Goal: Transaction & Acquisition: Purchase product/service

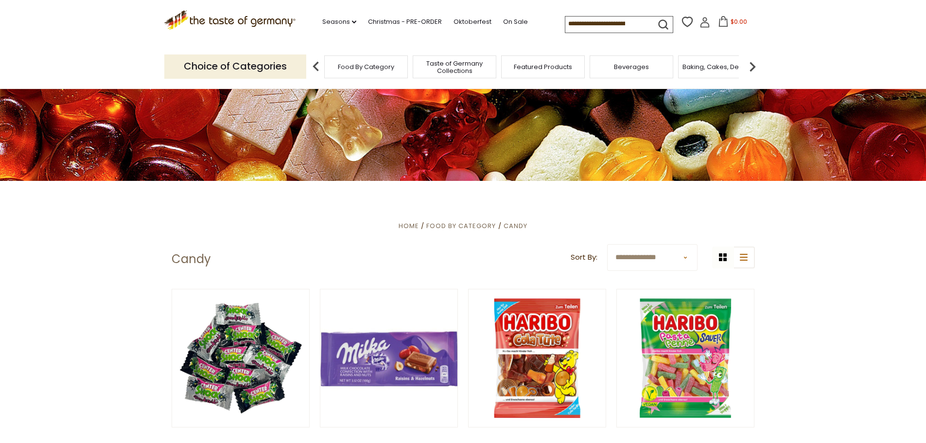
scroll to position [146, 0]
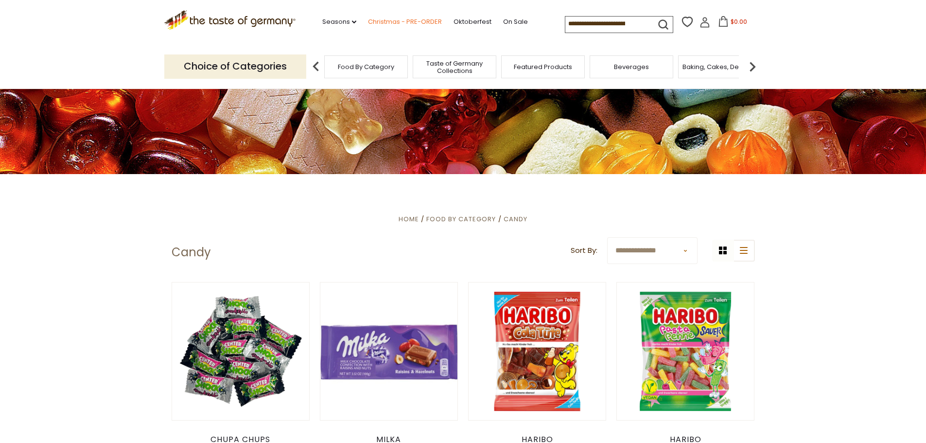
click at [408, 18] on link "Christmas - PRE-ORDER" at bounding box center [405, 22] width 74 height 11
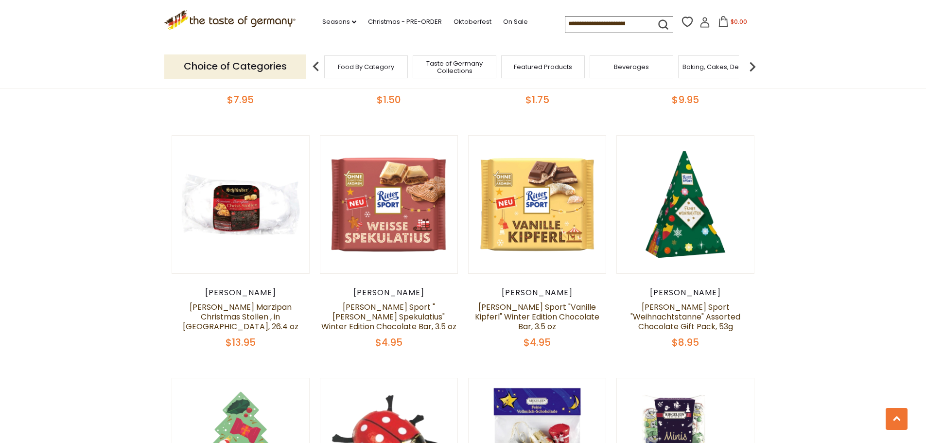
scroll to position [1264, 0]
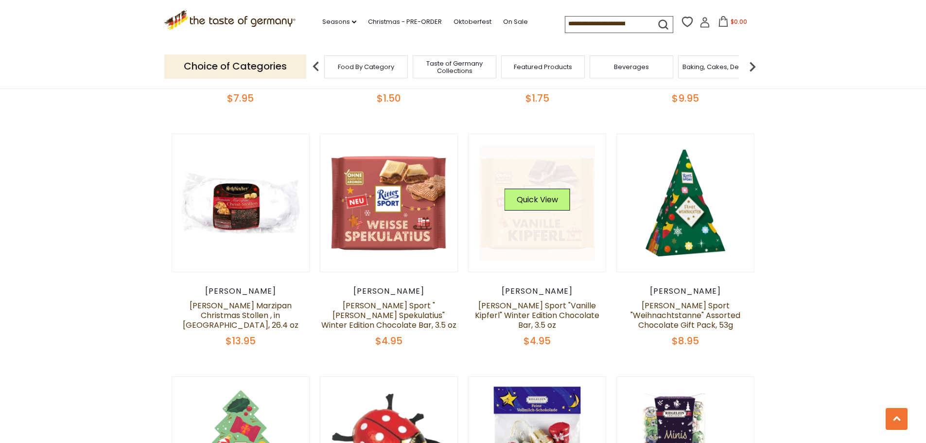
click at [555, 243] on link at bounding box center [537, 203] width 116 height 116
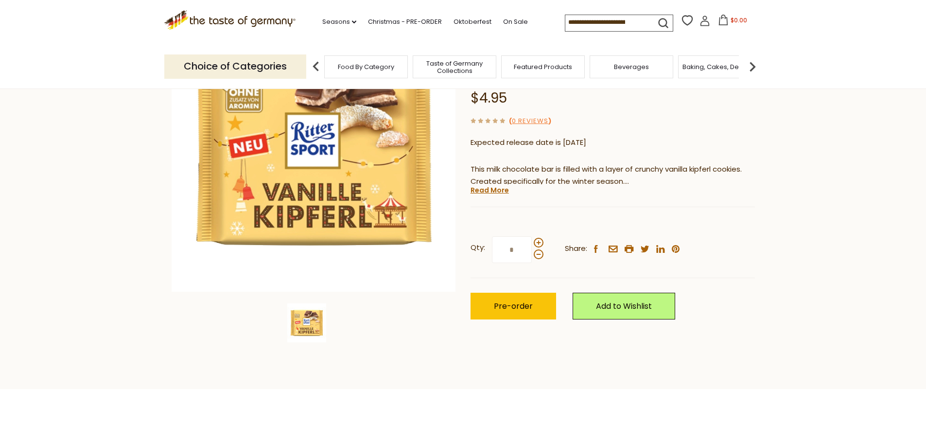
scroll to position [146, 0]
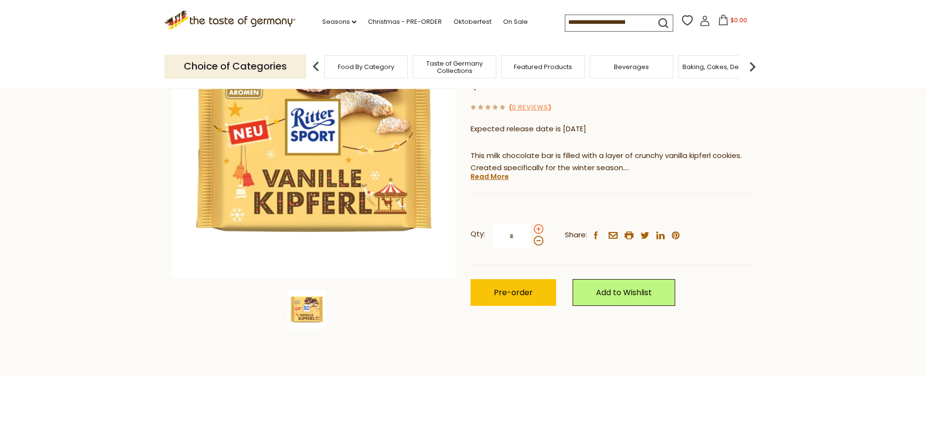
click at [539, 229] on span at bounding box center [539, 229] width 10 height 10
click at [532, 229] on input "*" at bounding box center [512, 236] width 40 height 27
click at [539, 229] on span at bounding box center [539, 229] width 10 height 10
click at [532, 229] on input "*" at bounding box center [512, 236] width 40 height 27
click at [539, 245] on span at bounding box center [539, 241] width 10 height 10
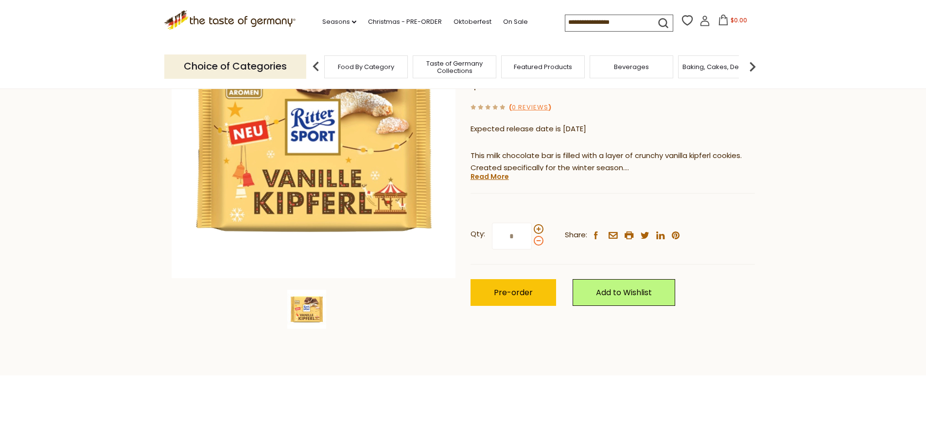
click at [532, 245] on input "*" at bounding box center [512, 236] width 40 height 27
type input "*"
click at [520, 298] on button "Pre-order" at bounding box center [514, 292] width 86 height 27
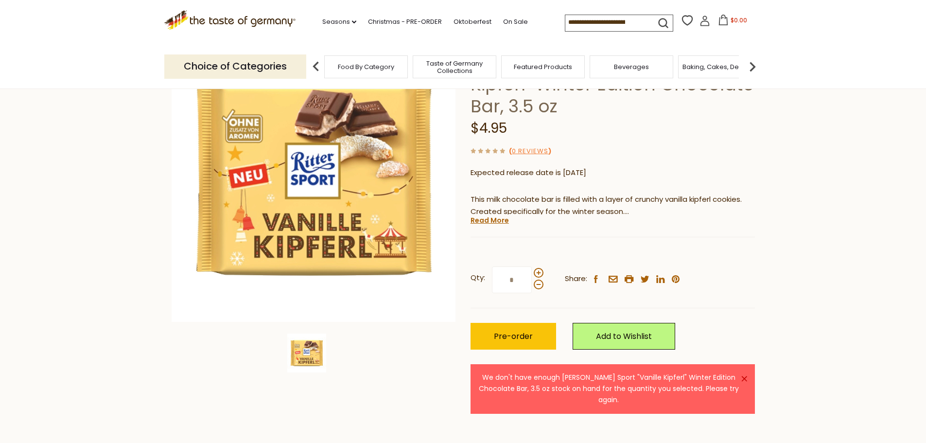
scroll to position [0, 0]
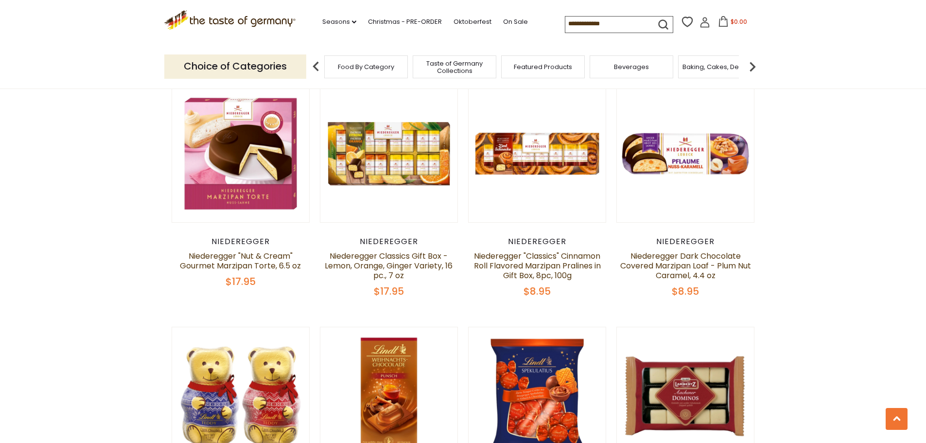
scroll to position [2042, 0]
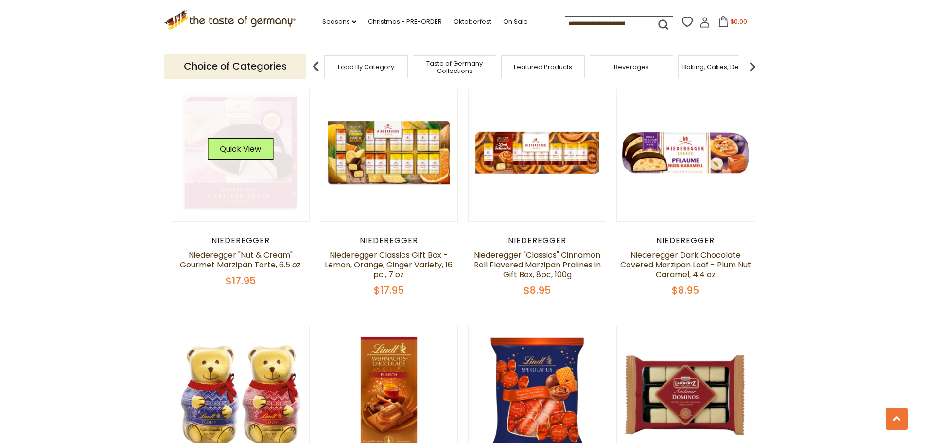
click at [217, 156] on link at bounding box center [241, 153] width 116 height 116
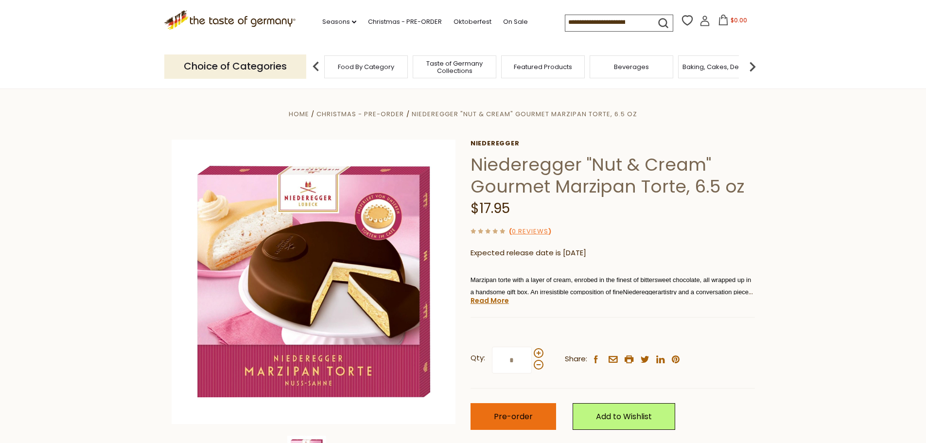
click at [524, 414] on span "Pre-order" at bounding box center [513, 416] width 39 height 11
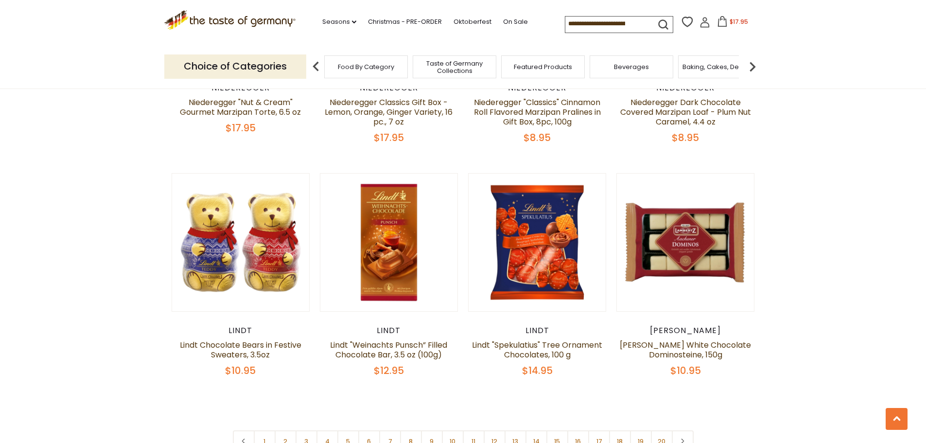
scroll to position [2236, 0]
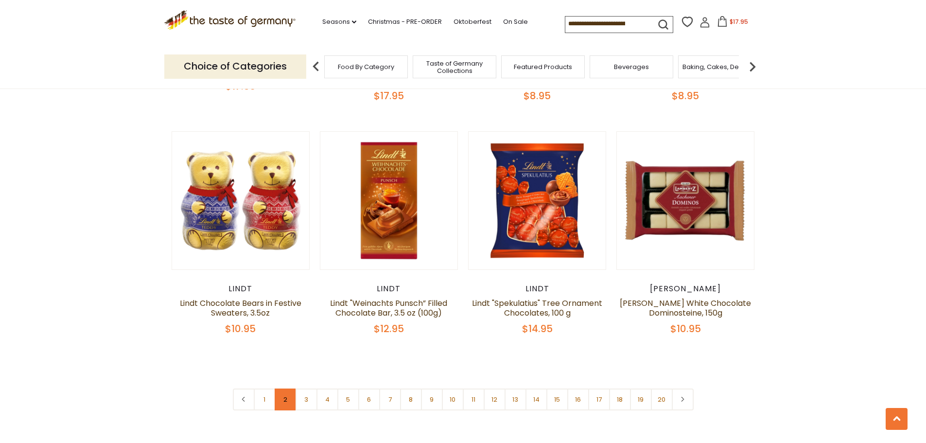
click at [291, 388] on link "2" at bounding box center [286, 399] width 22 height 22
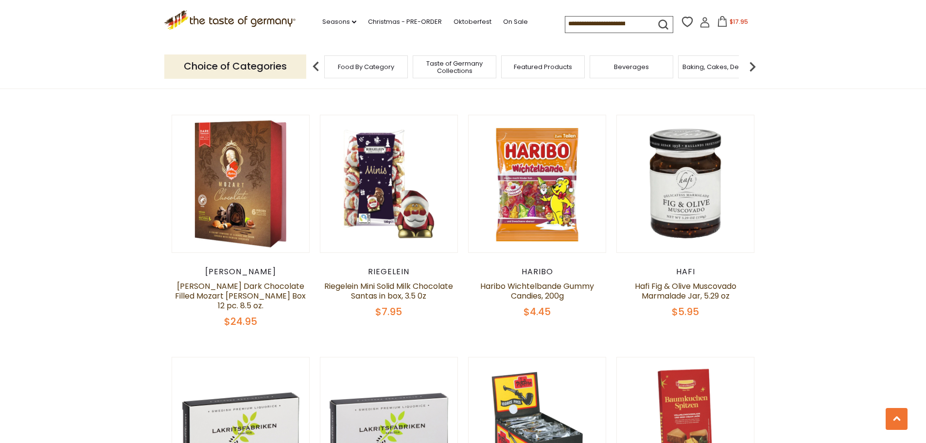
scroll to position [2231, 0]
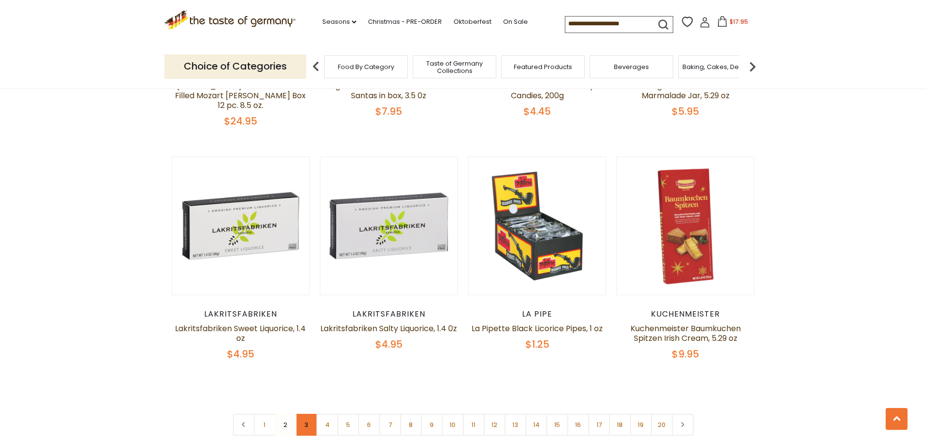
click at [303, 414] on link "3" at bounding box center [307, 425] width 22 height 22
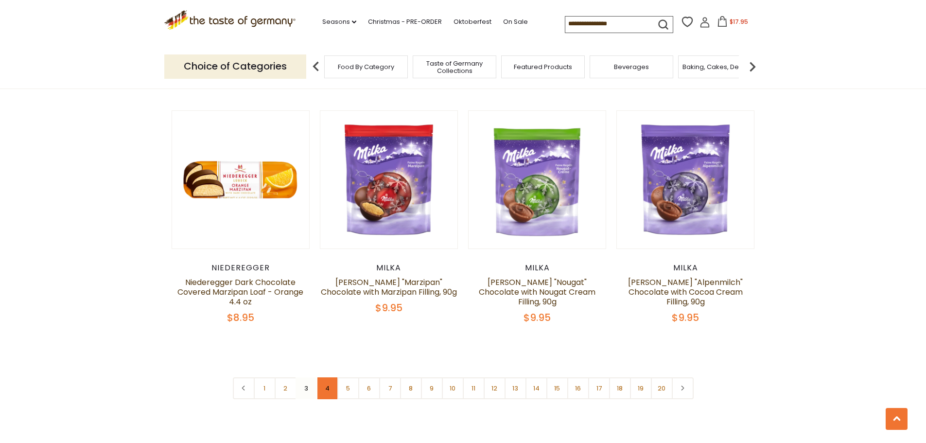
click at [323, 378] on link "4" at bounding box center [327, 388] width 22 height 22
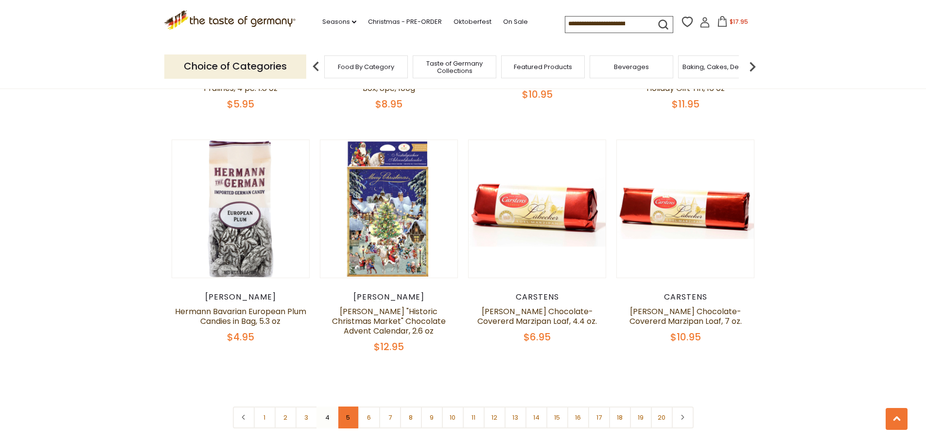
click at [354, 406] on link "5" at bounding box center [348, 417] width 22 height 22
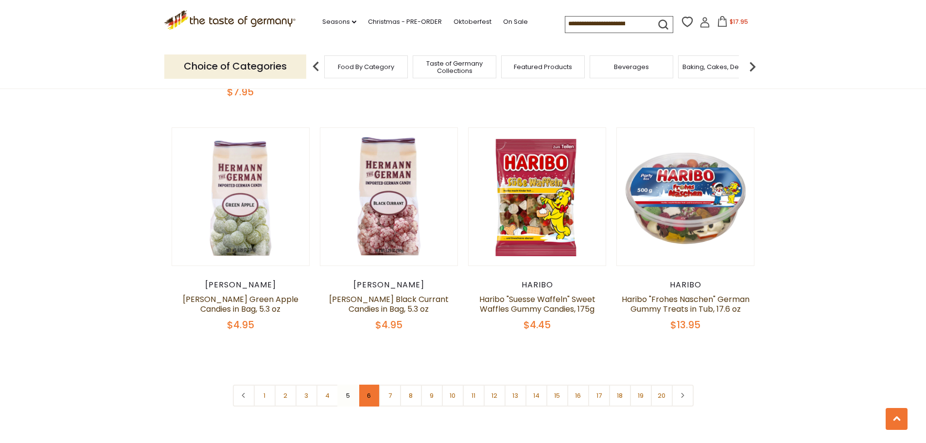
click at [367, 385] on link "6" at bounding box center [369, 396] width 22 height 22
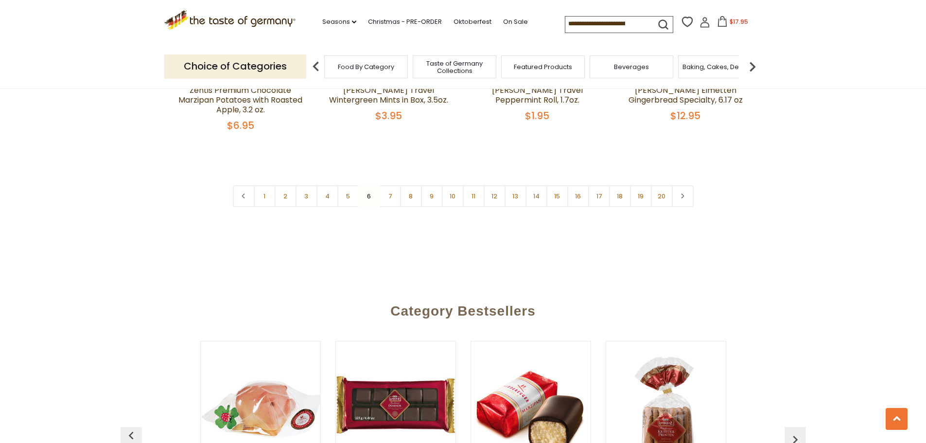
scroll to position [2474, 0]
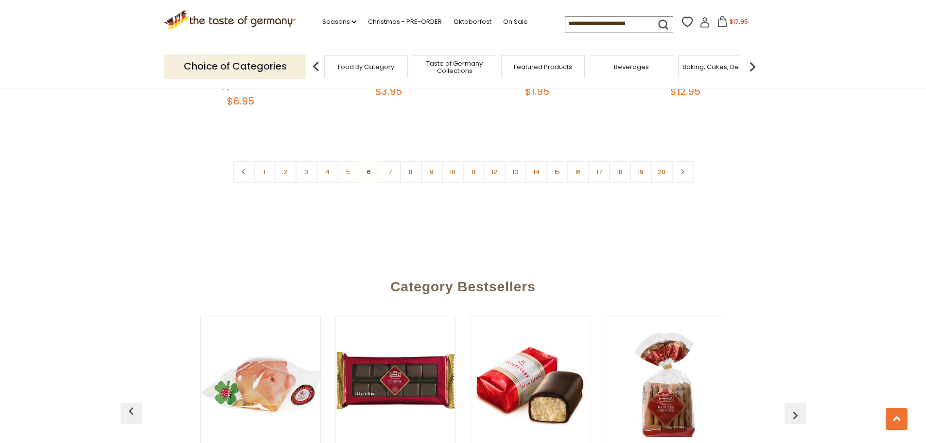
click at [752, 65] on img at bounding box center [752, 66] width 19 height 19
click at [580, 68] on span "Baking, Cakes, Desserts" at bounding box center [591, 66] width 75 height 7
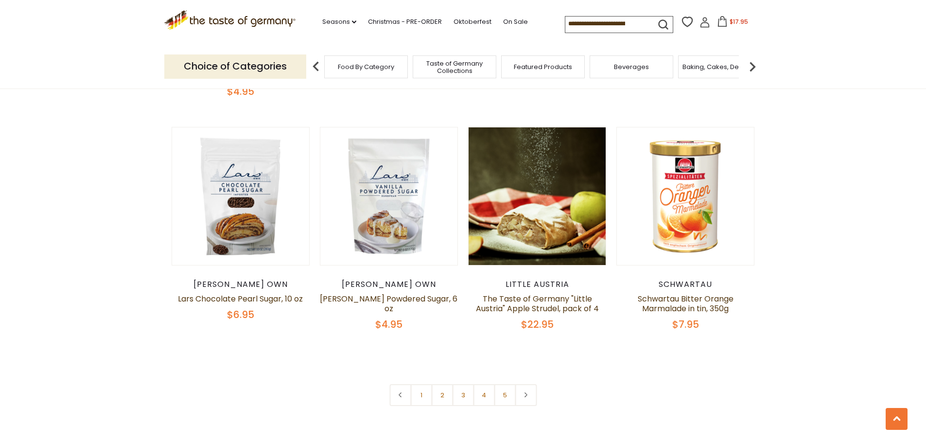
scroll to position [2236, 0]
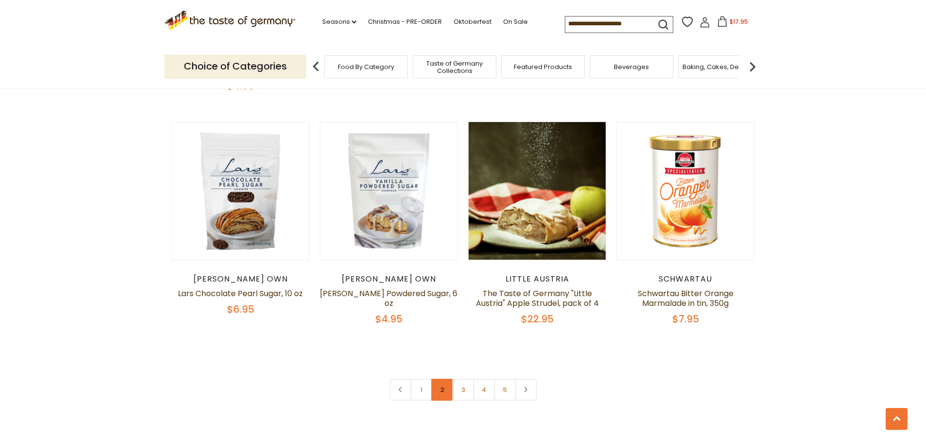
click at [444, 379] on link "2" at bounding box center [442, 390] width 22 height 22
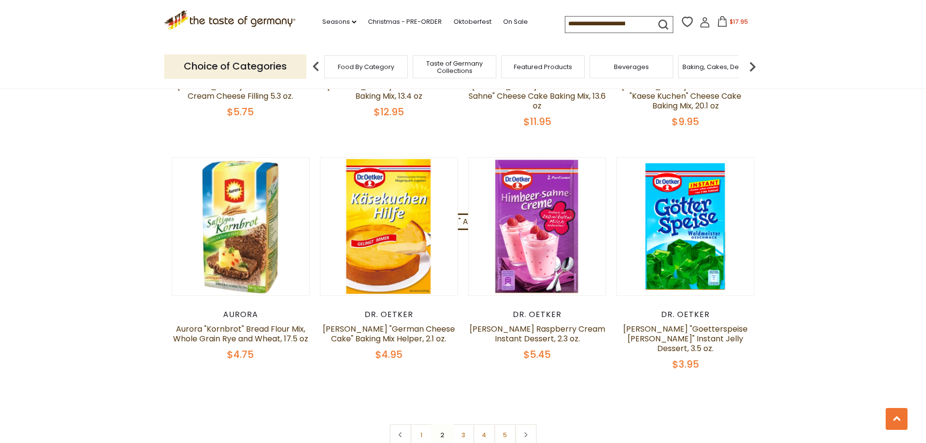
scroll to position [2182, 0]
click at [463, 423] on link "3" at bounding box center [463, 434] width 22 height 22
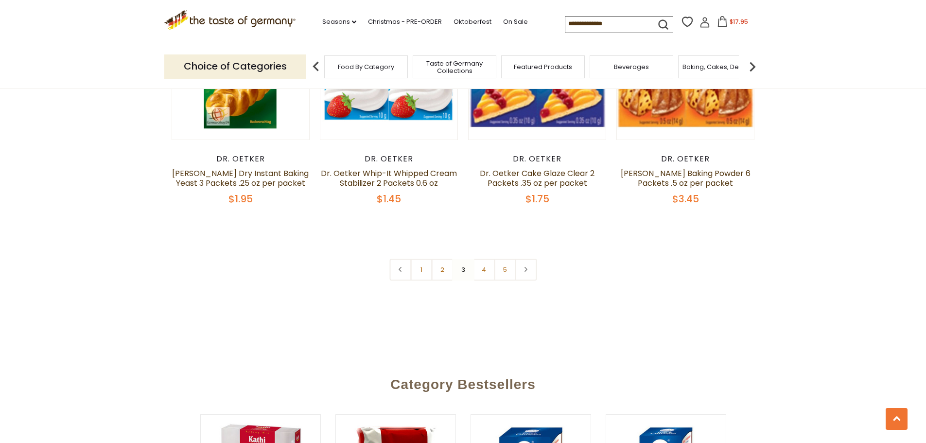
scroll to position [2376, 0]
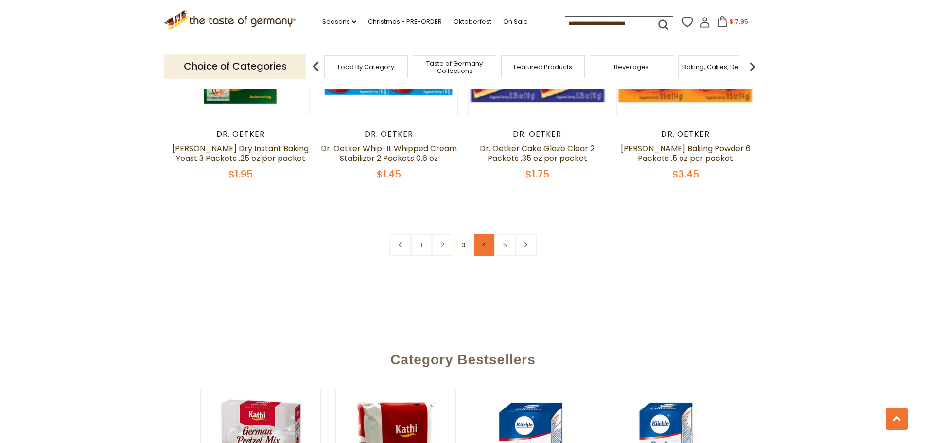
click at [486, 234] on link "4" at bounding box center [484, 245] width 22 height 22
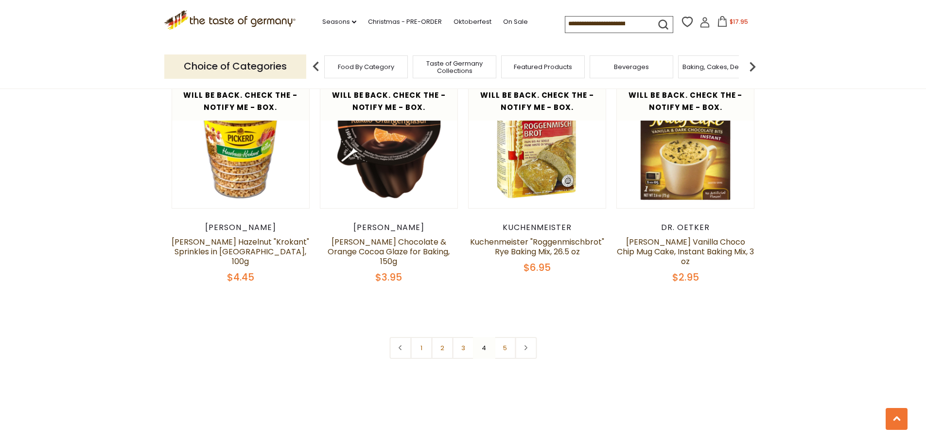
scroll to position [2279, 0]
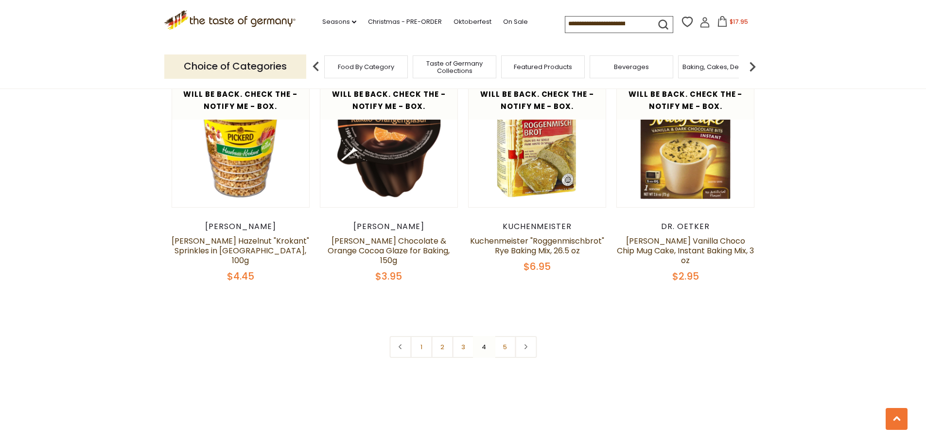
click at [756, 69] on img at bounding box center [752, 66] width 19 height 19
click at [443, 71] on div "Breads" at bounding box center [422, 66] width 84 height 23
click at [430, 67] on span "Breads" at bounding box center [422, 66] width 23 height 7
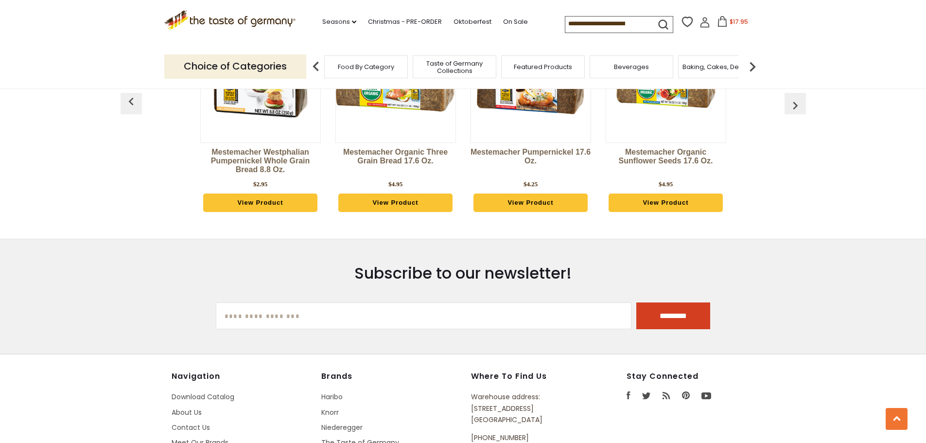
scroll to position [2893, 0]
